Goal: Navigation & Orientation: Find specific page/section

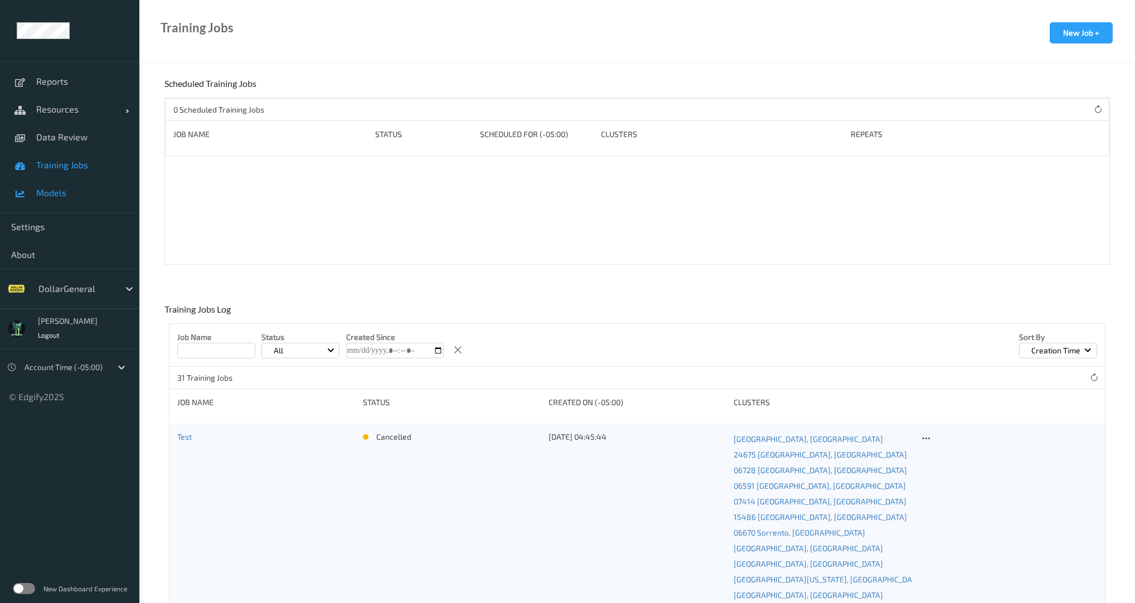
click at [40, 197] on span "Models" at bounding box center [82, 192] width 92 height 11
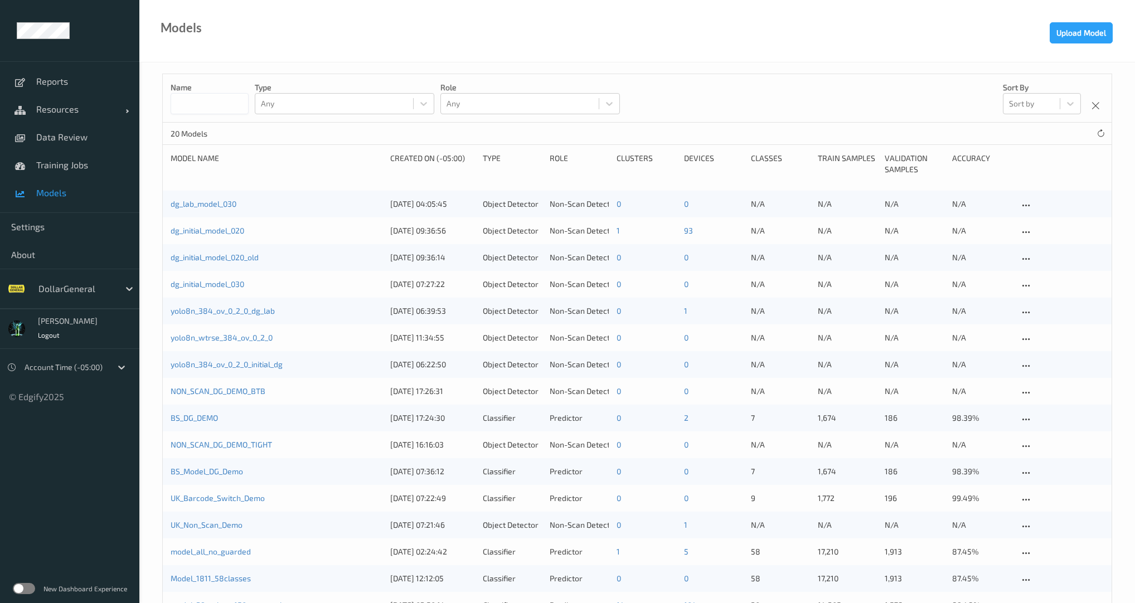
click at [91, 285] on div at bounding box center [75, 288] width 75 height 13
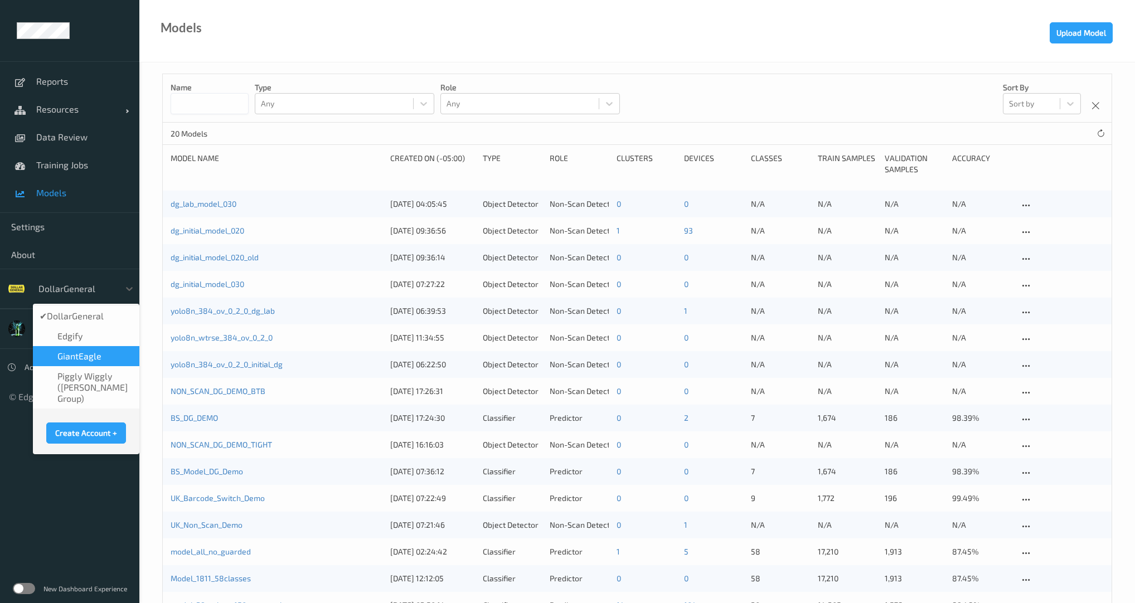
click at [88, 354] on span "GiantEagle" at bounding box center [79, 356] width 44 height 11
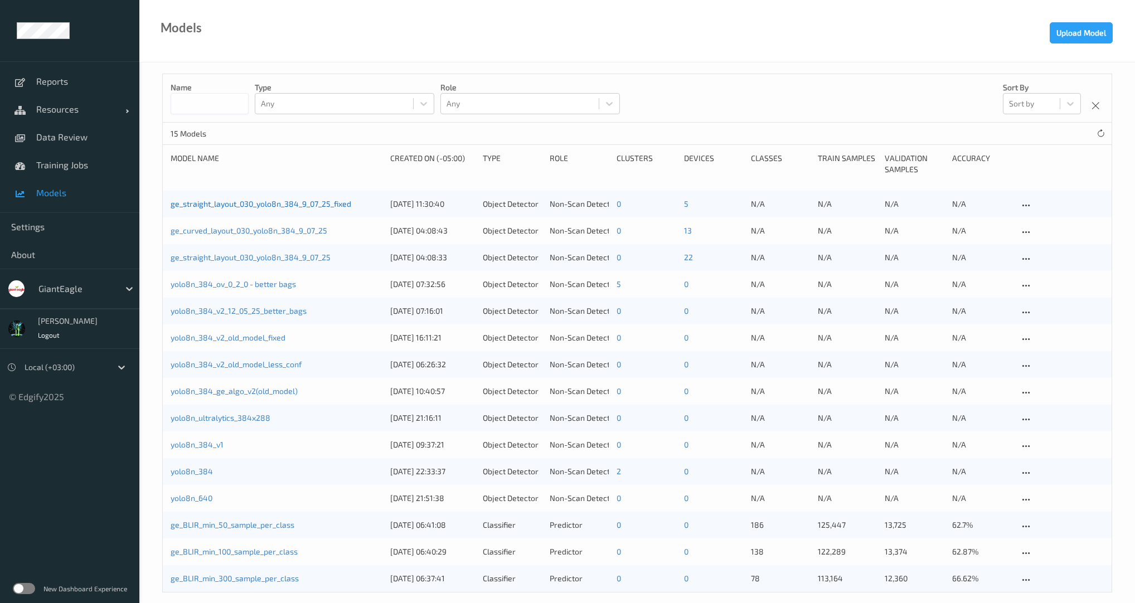
click at [270, 203] on link "ge_straight_layout_030_yolo8n_384_9_07_25_fixed" at bounding box center [261, 203] width 181 height 9
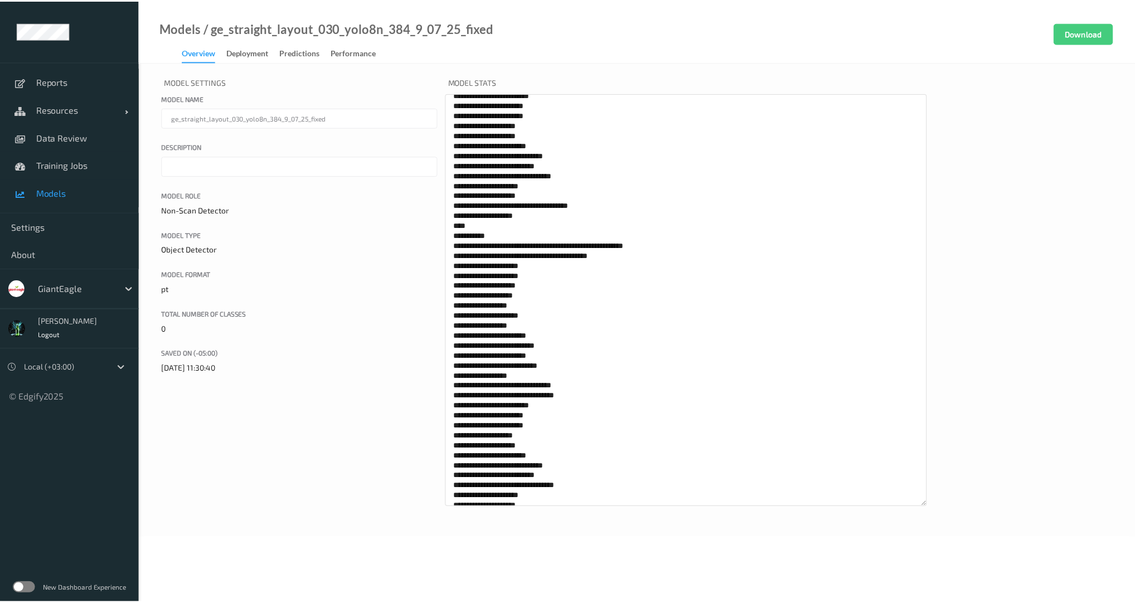
scroll to position [517, 0]
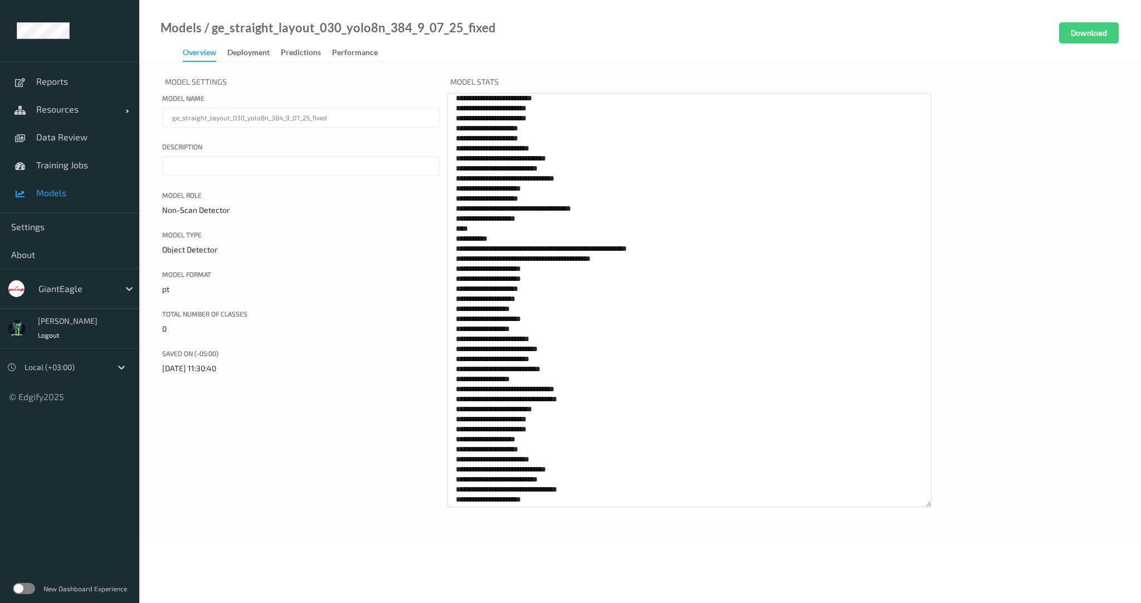
click at [216, 493] on div "Model Settings Model name ge_straight_layout_030_yolo8n_384_9_07_25_fixed Descr…" at bounding box center [301, 294] width 278 height 441
click at [59, 137] on span "Data Review" at bounding box center [82, 137] width 92 height 11
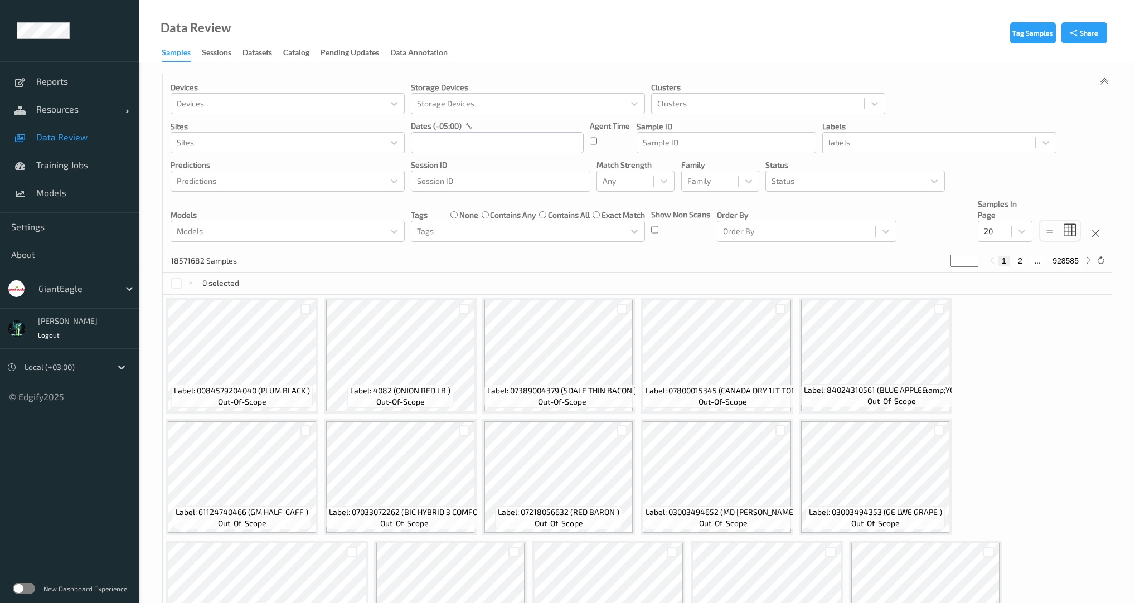
click at [25, 588] on label at bounding box center [24, 588] width 22 height 11
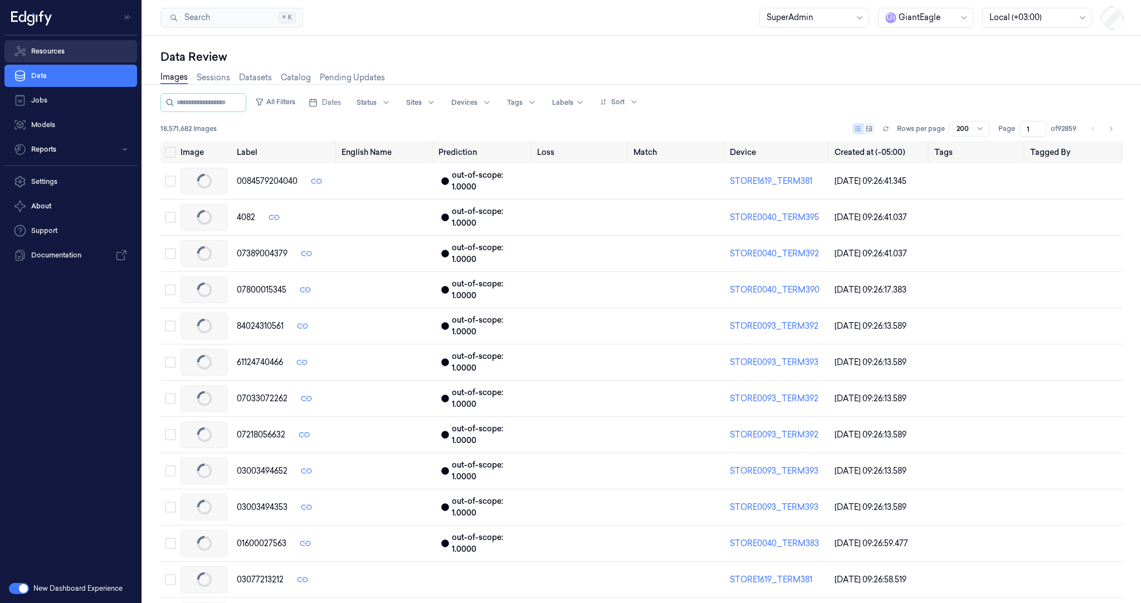
click at [60, 101] on link "Jobs" at bounding box center [70, 100] width 133 height 22
click at [57, 77] on link "Data" at bounding box center [70, 76] width 133 height 22
click at [61, 47] on link "Resources" at bounding box center [70, 51] width 133 height 22
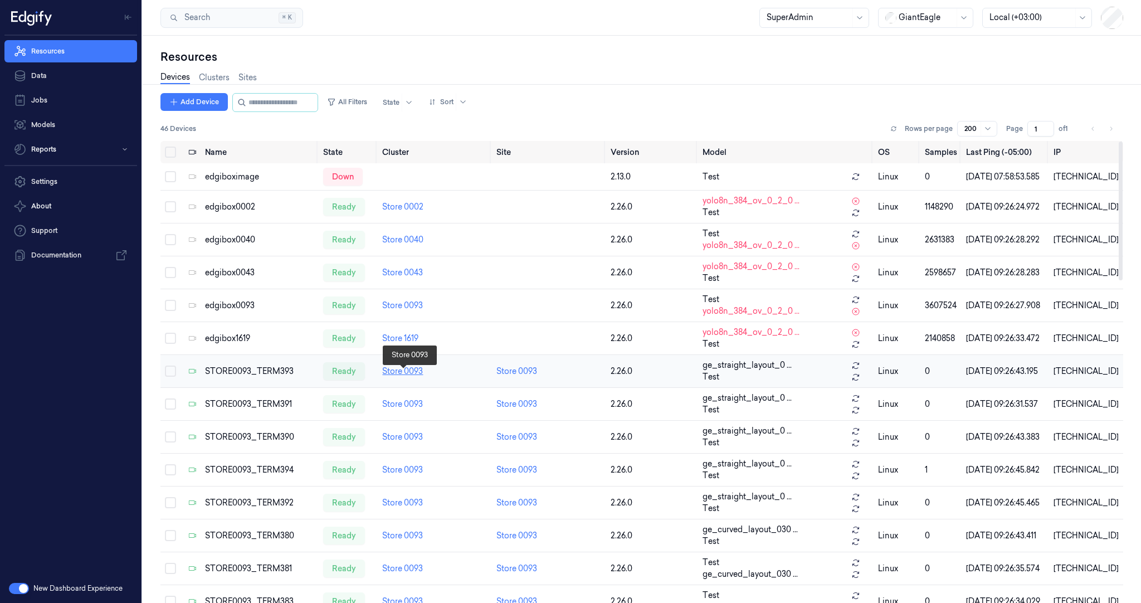
click at [403, 372] on link "Store 0093" at bounding box center [402, 371] width 41 height 10
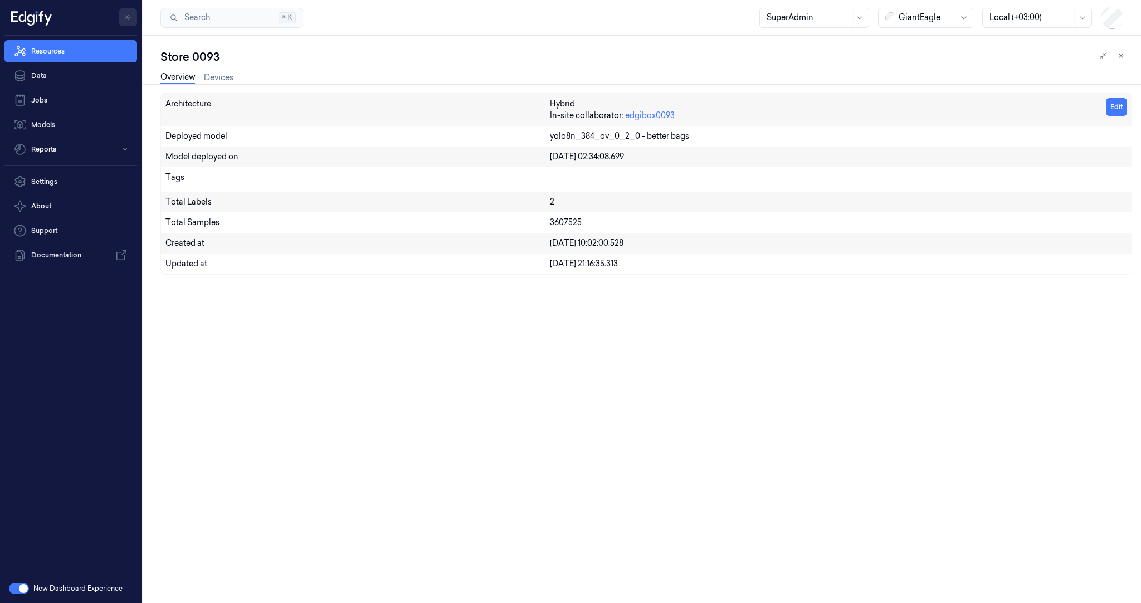
click at [129, 16] on icon "Toggle Navigation" at bounding box center [128, 18] width 2 height 4
